Goal: Communication & Community: Answer question/provide support

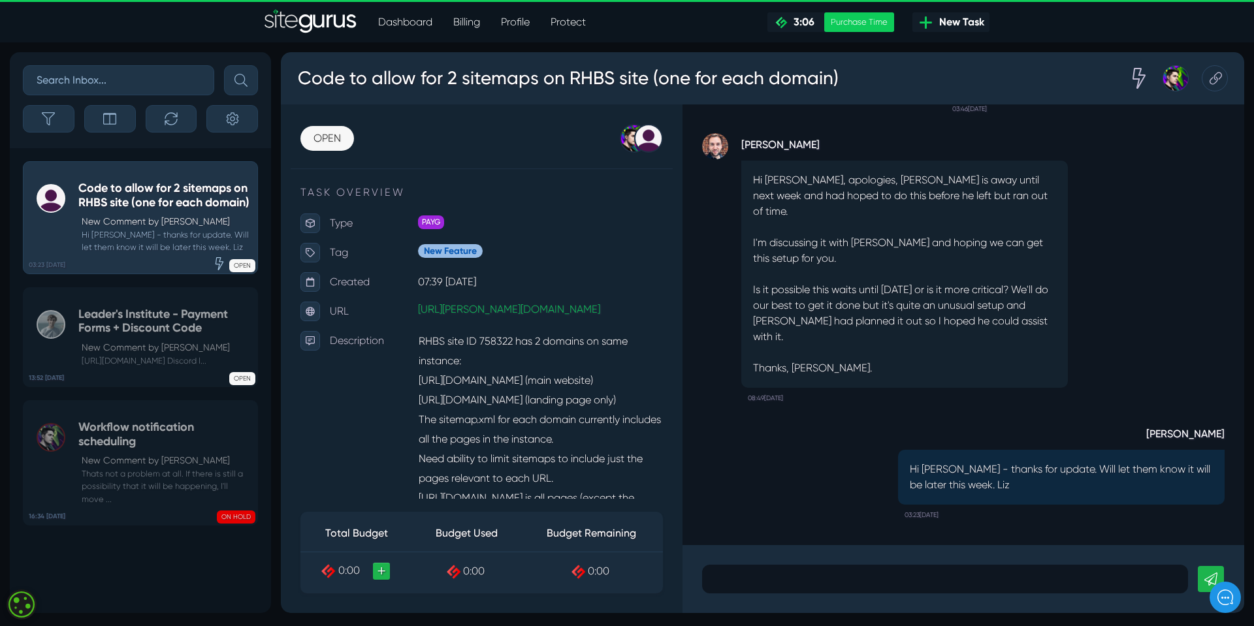
click at [732, 582] on p at bounding box center [945, 579] width 466 height 16
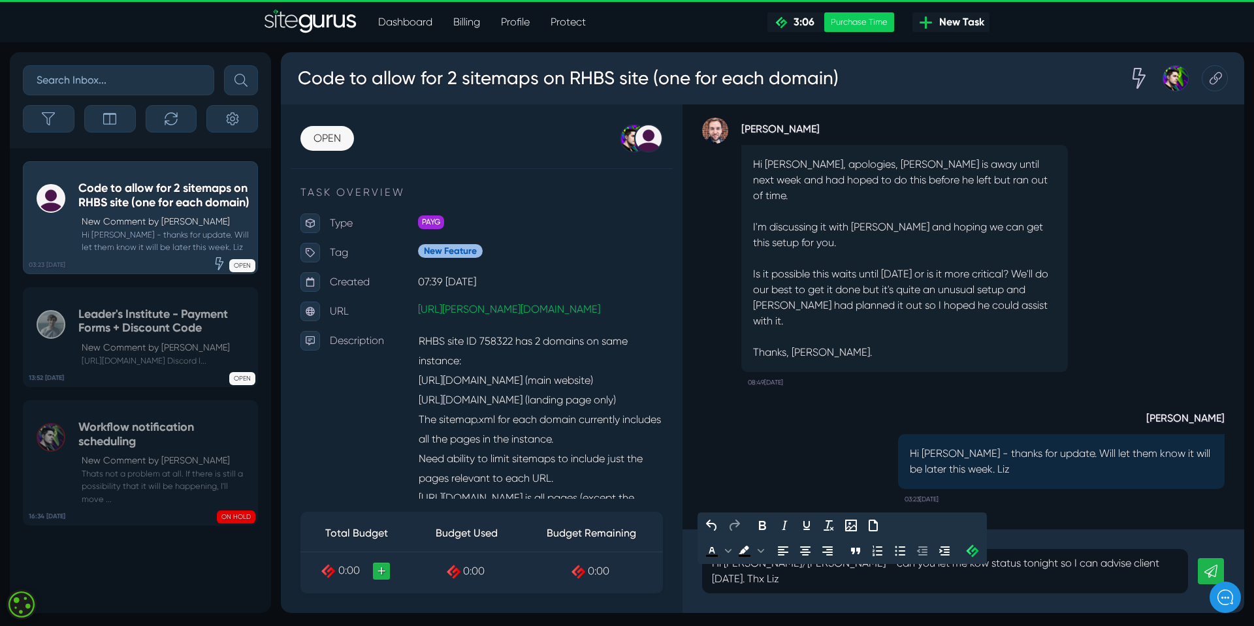
click at [865, 581] on p "Hi Luke/Matt - can you let me kow status tonight so I can advise client tomorro…" at bounding box center [945, 571] width 466 height 31
drag, startPoint x: 919, startPoint y: 578, endPoint x: 953, endPoint y: 582, distance: 34.2
click at [953, 582] on p "Hi Luke/Matt - can you let me know status tonight so I can advise client tomorr…" at bounding box center [945, 571] width 466 height 31
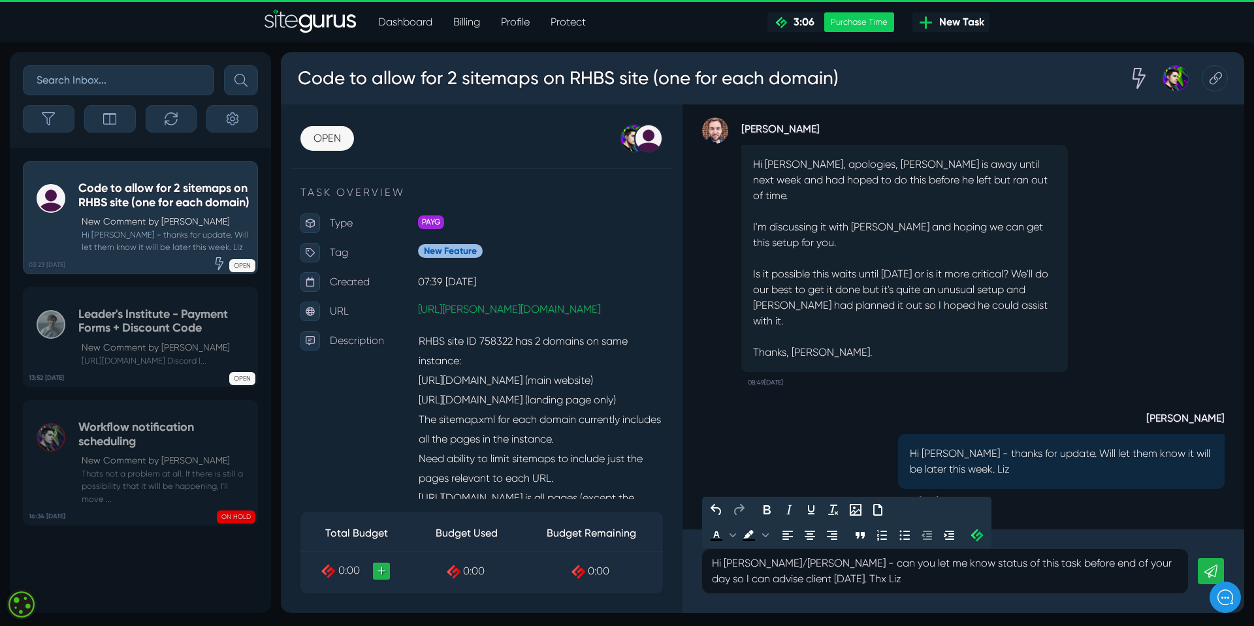
click at [784, 582] on p "Hi Luke/Matt - can you let me know status of this task before end of your day s…" at bounding box center [945, 571] width 466 height 31
click at [826, 579] on p "Hi Luke/Matt - can you let me know status of this task before end of your day s…" at bounding box center [945, 571] width 466 height 31
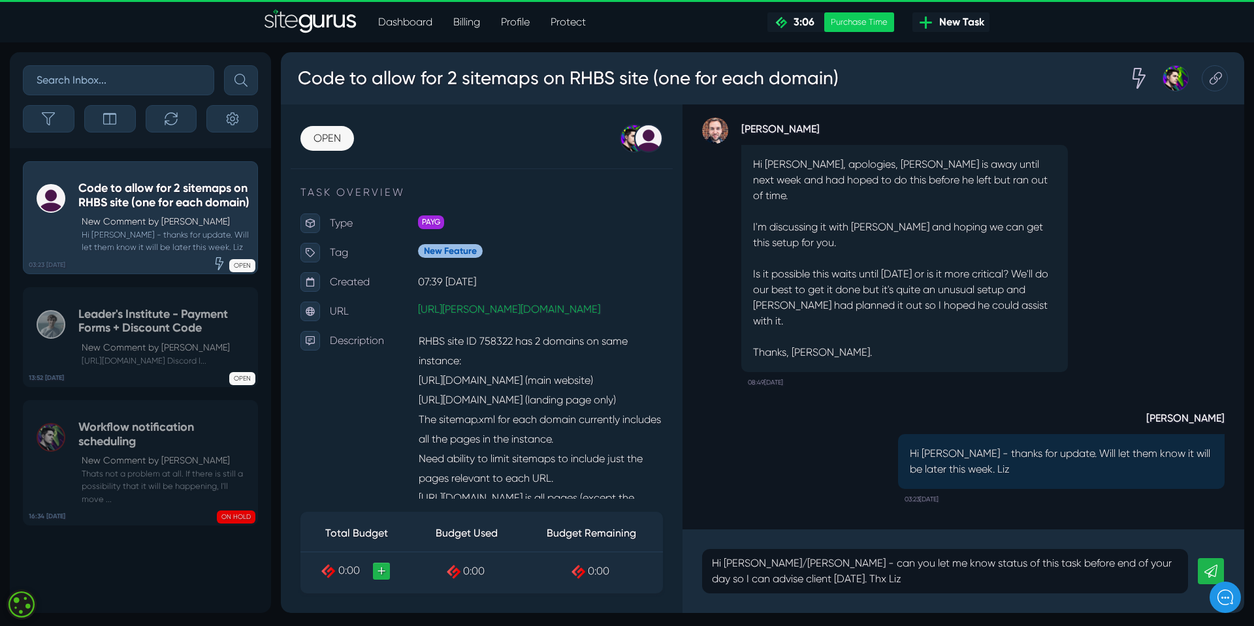
click at [1216, 571] on icon at bounding box center [1210, 571] width 13 height 13
